Goal: Task Accomplishment & Management: Complete application form

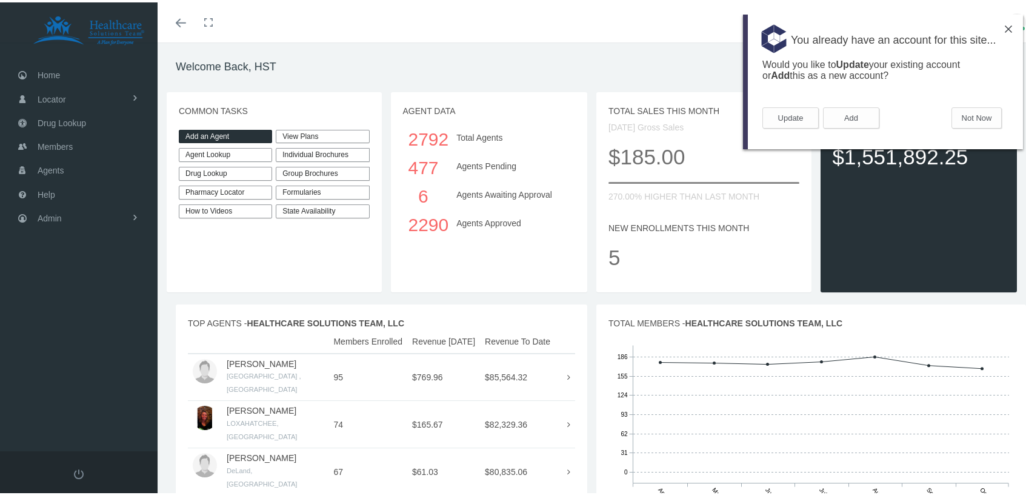
click at [228, 132] on link "Add an Agent" at bounding box center [225, 134] width 93 height 14
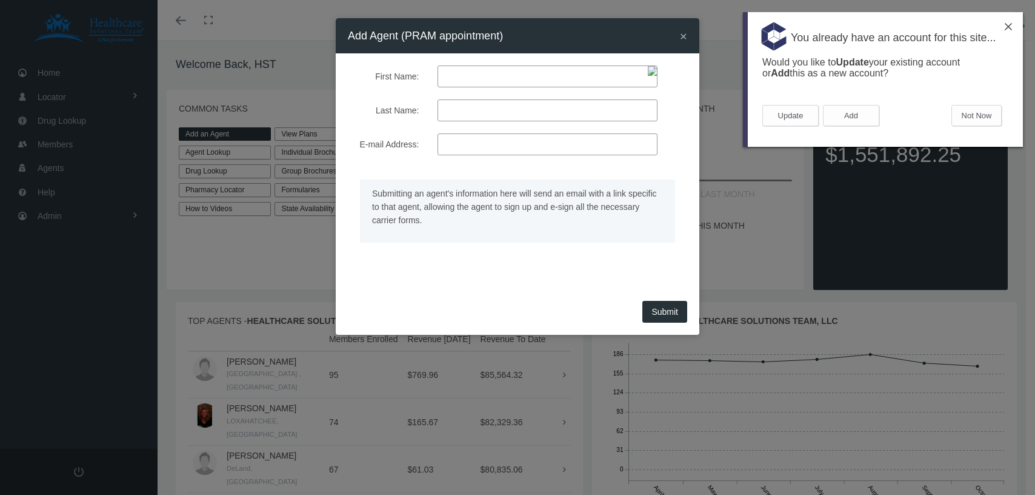
click at [1012, 22] on div "You already have an account for this site..." at bounding box center [883, 34] width 280 height 45
click at [985, 116] on button "Not Now" at bounding box center [976, 115] width 50 height 21
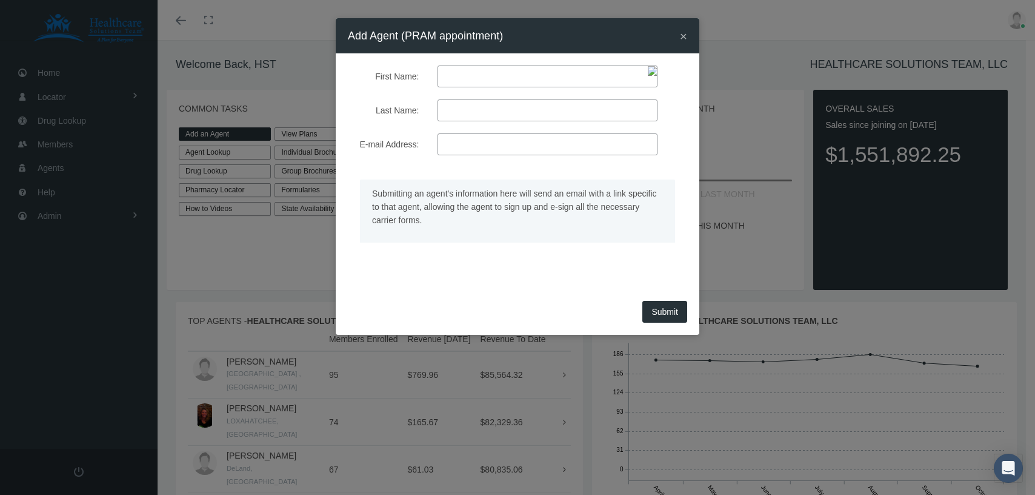
click at [465, 79] on input "First Name:" at bounding box center [548, 76] width 220 height 22
paste input "[PERSON_NAME]"
click at [485, 75] on input "[PERSON_NAME]" at bounding box center [548, 76] width 220 height 22
click at [485, 76] on input "[PERSON_NAME]" at bounding box center [548, 76] width 220 height 22
type input "[PERSON_NAME]"
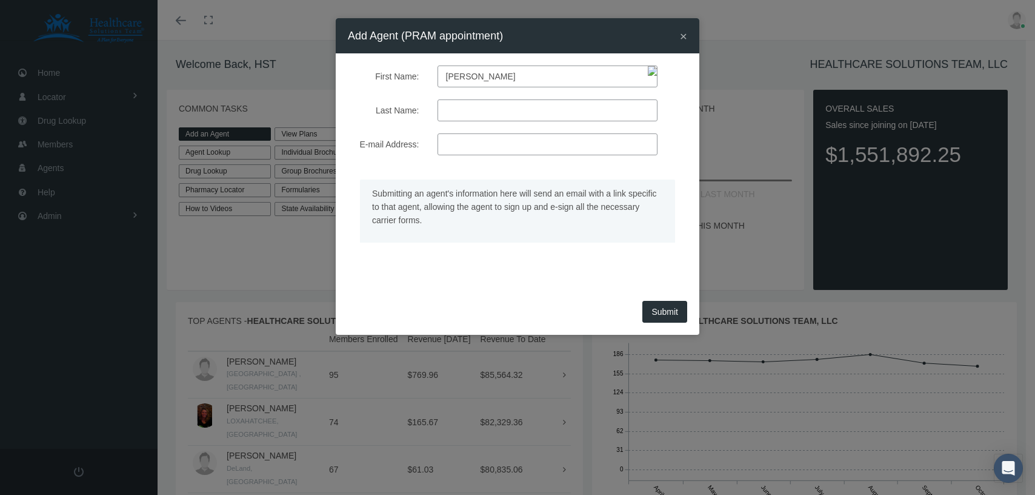
type input "[PERSON_NAME]"
type input "[EMAIL_ADDRESS][DOMAIN_NAME]"
click at [662, 309] on button "Submit" at bounding box center [664, 312] width 45 height 22
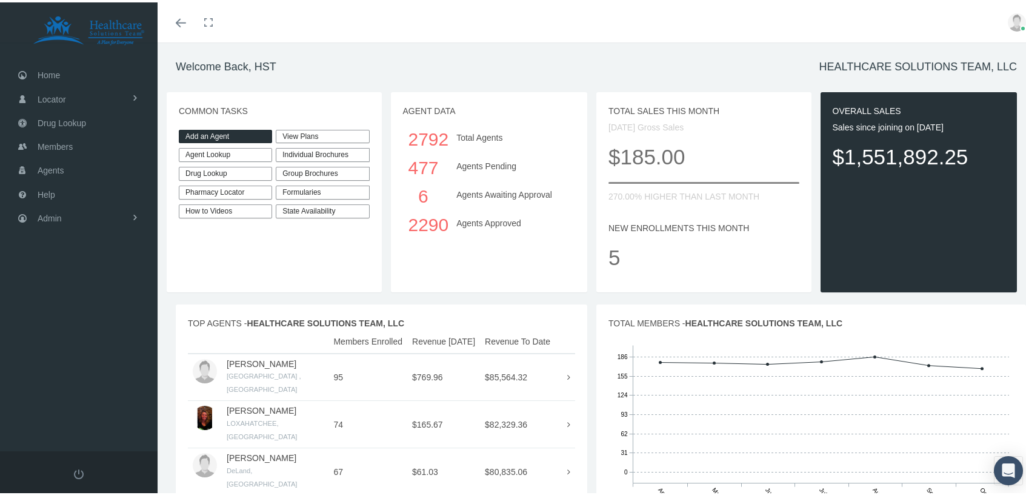
click at [205, 135] on link "Add an Agent" at bounding box center [225, 134] width 93 height 14
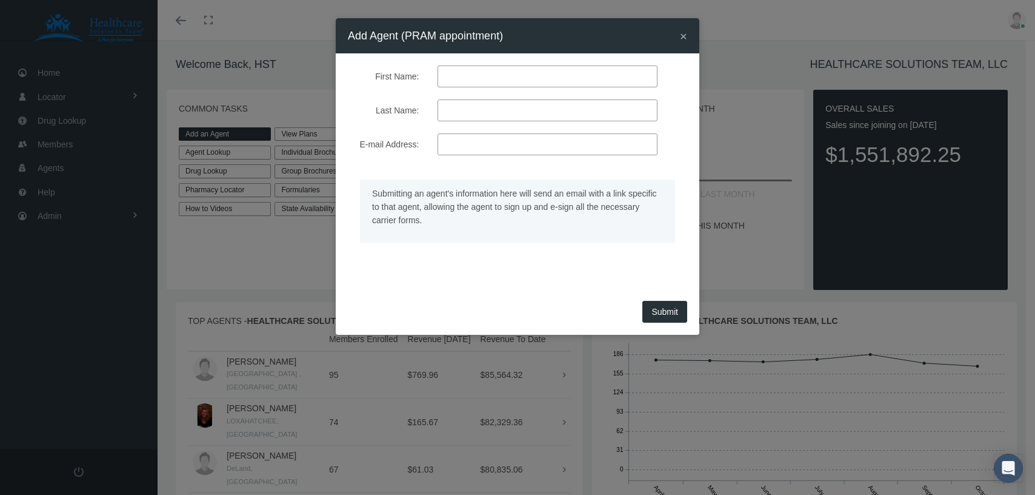
click at [473, 75] on input "First Name:" at bounding box center [548, 76] width 220 height 22
paste input "[PERSON_NAME]"
click at [488, 73] on input "[PERSON_NAME]" at bounding box center [548, 76] width 220 height 22
type input "Devin"
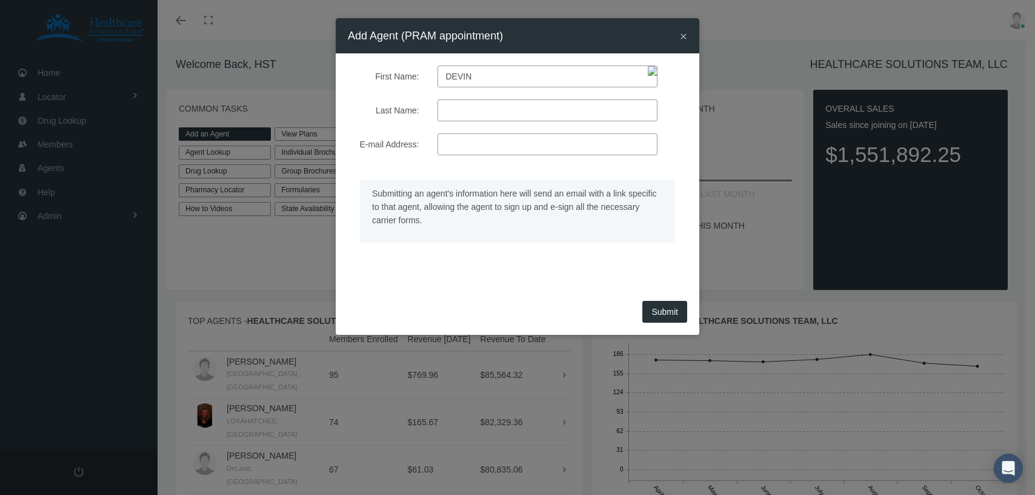
type input "Koemel"
type input "[EMAIL_ADDRESS][DOMAIN_NAME]"
click at [662, 315] on button "Submit" at bounding box center [664, 312] width 45 height 22
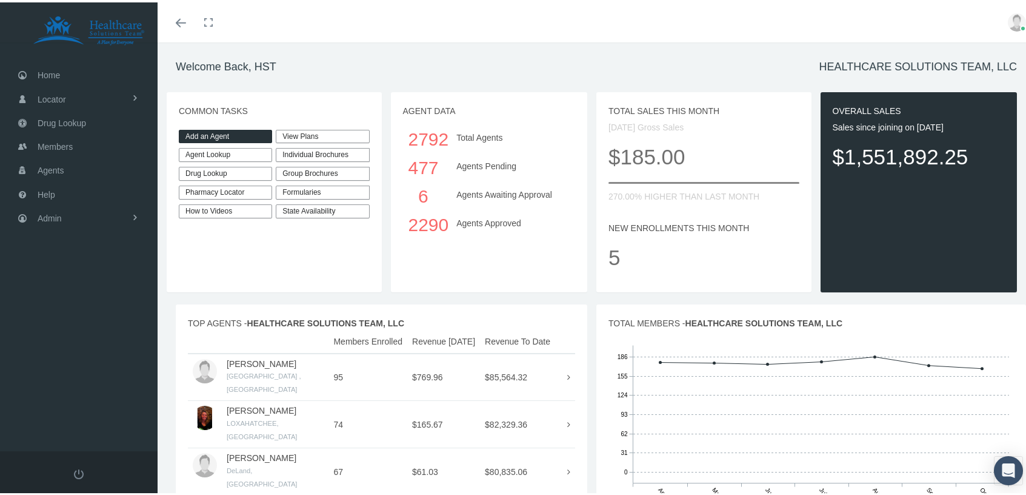
click at [220, 131] on link "Add an Agent" at bounding box center [225, 134] width 93 height 14
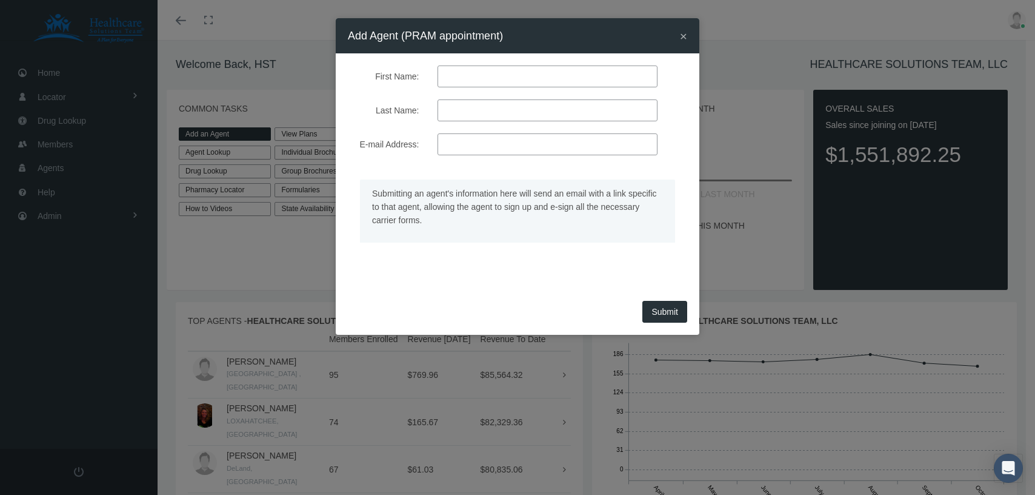
click at [478, 75] on input "First Name:" at bounding box center [548, 76] width 220 height 22
paste input "[PERSON_NAME]"
click at [490, 76] on input "[PERSON_NAME]" at bounding box center [548, 76] width 220 height 22
type input "[PERSON_NAME]"
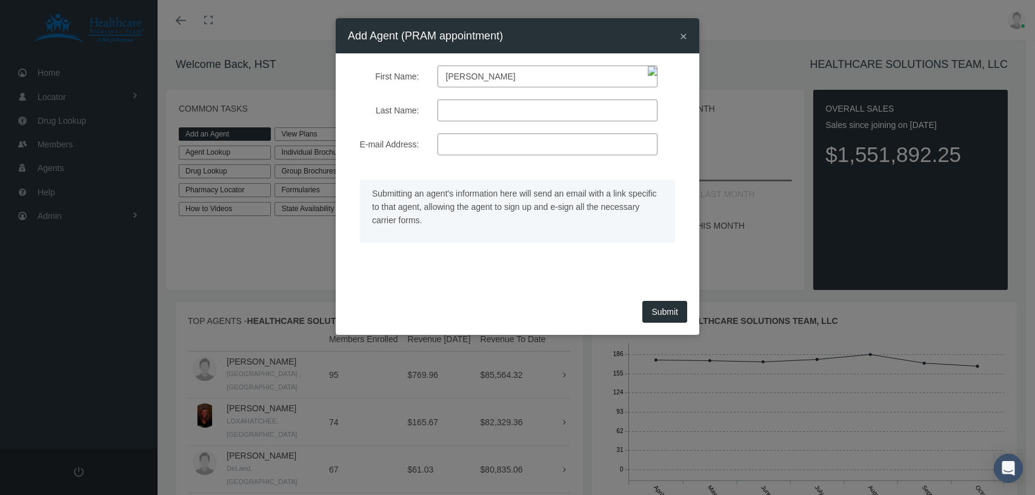
type input "Bergers"
type input "[EMAIL_ADDRESS][DOMAIN_NAME]"
drag, startPoint x: 672, startPoint y: 312, endPoint x: 84, endPoint y: 254, distance: 590.7
click at [671, 311] on button "Submit" at bounding box center [664, 312] width 45 height 22
